Goal: Task Accomplishment & Management: Use online tool/utility

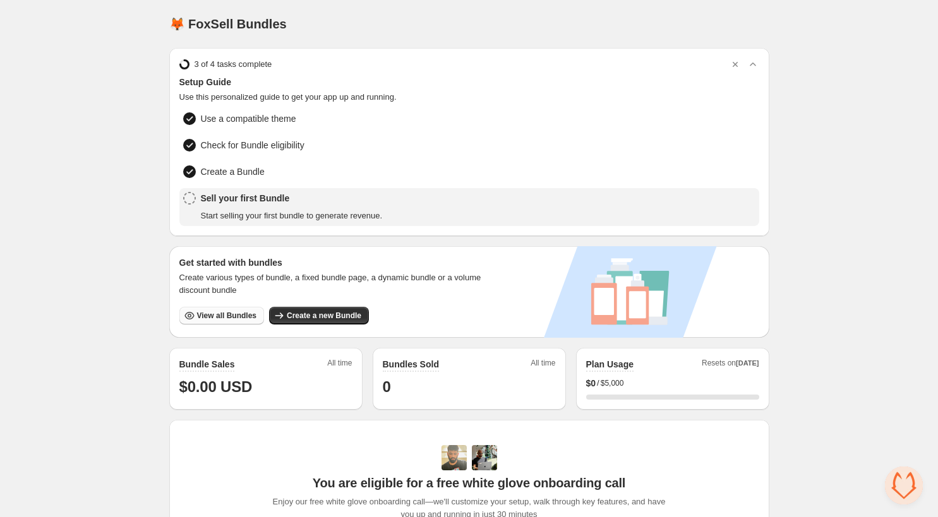
click at [222, 311] on span "View all Bundles" at bounding box center [226, 316] width 59 height 10
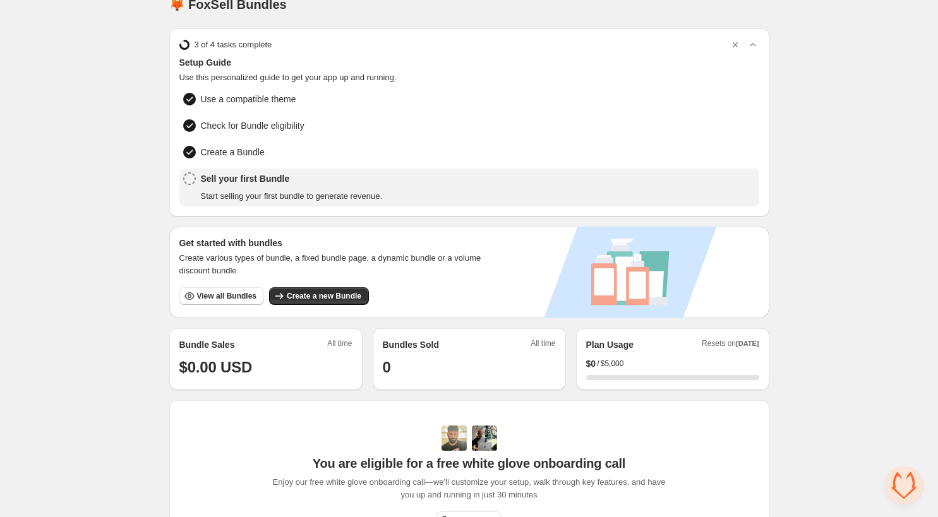
scroll to position [19, 0]
click at [316, 293] on span "Create a new Bundle" at bounding box center [324, 297] width 75 height 10
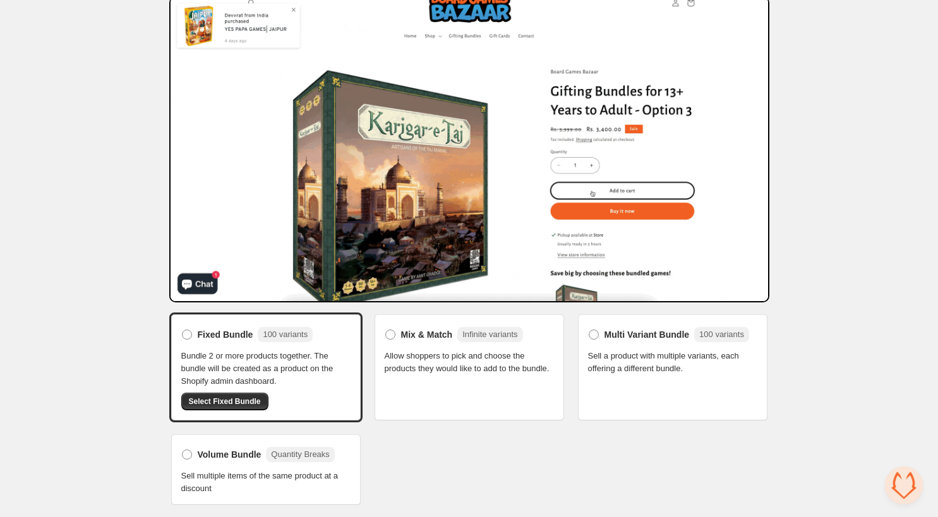
scroll to position [52, 0]
click at [391, 337] on span at bounding box center [390, 335] width 10 height 10
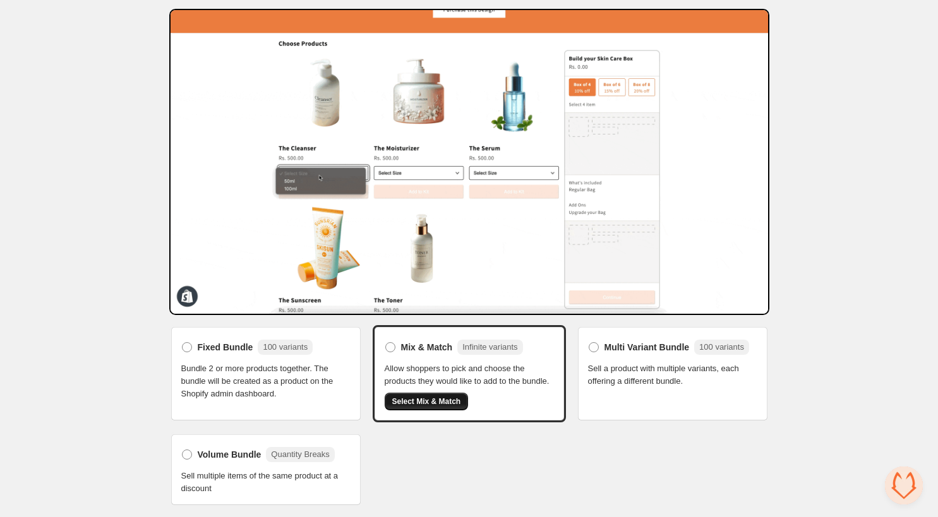
click at [428, 402] on span "Select Mix & Match" at bounding box center [426, 402] width 69 height 10
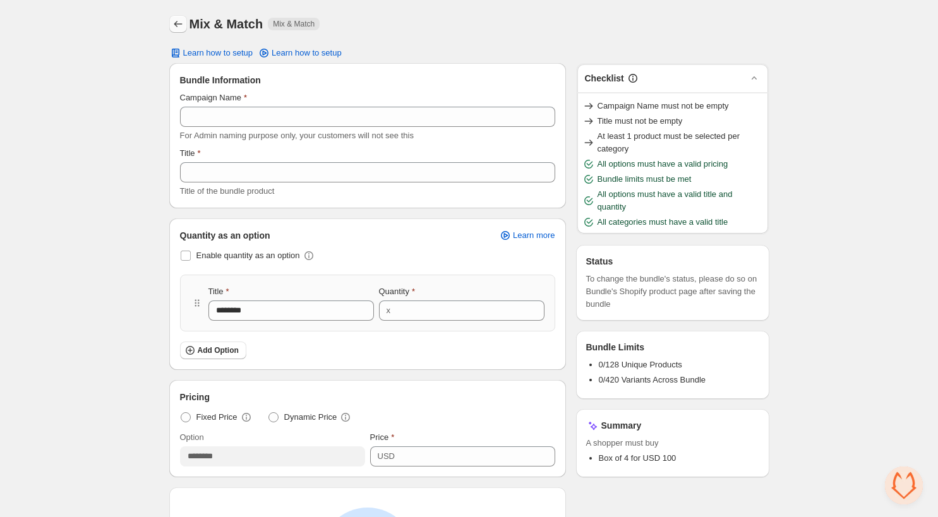
click at [179, 25] on icon "Back" at bounding box center [178, 24] width 13 height 13
click at [177, 27] on icon "Back" at bounding box center [178, 24] width 13 height 13
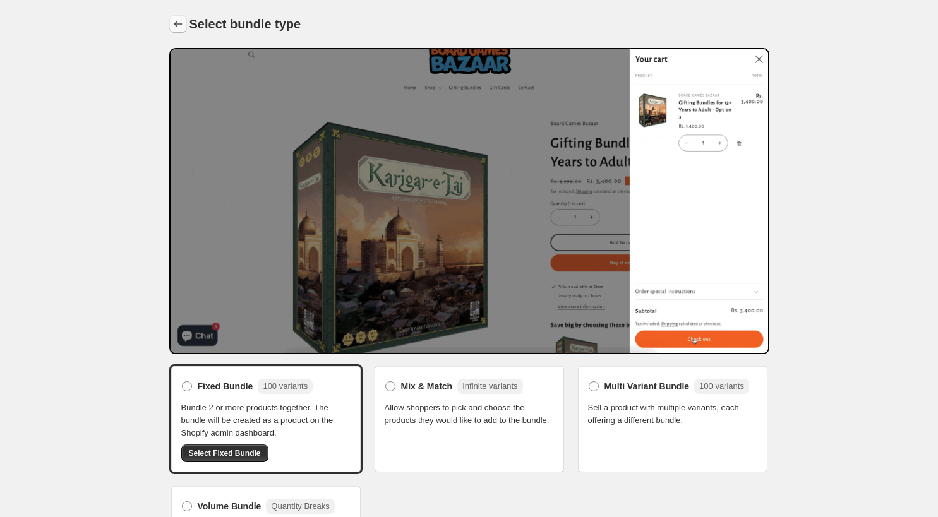
click at [177, 23] on icon "Back" at bounding box center [178, 24] width 13 height 13
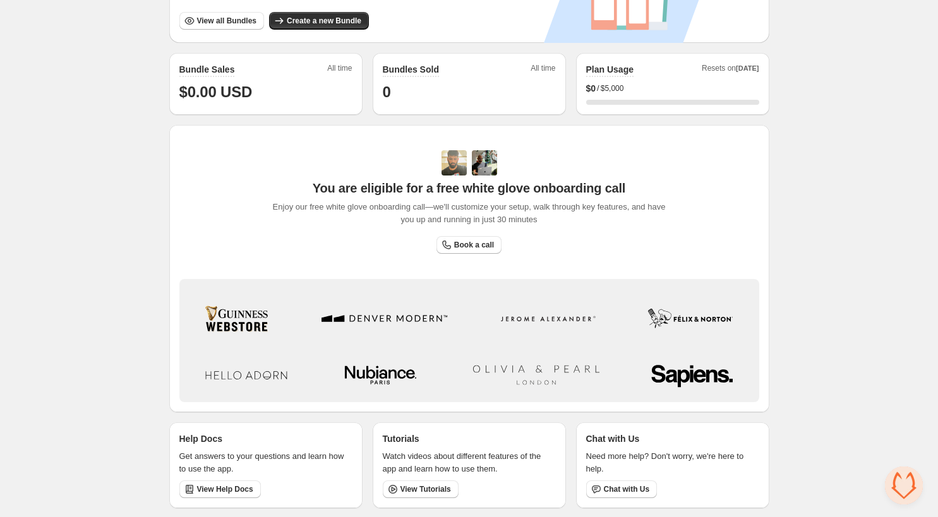
scroll to position [294, 0]
click at [220, 488] on span "View Help Docs" at bounding box center [225, 490] width 56 height 10
